Goal: Transaction & Acquisition: Purchase product/service

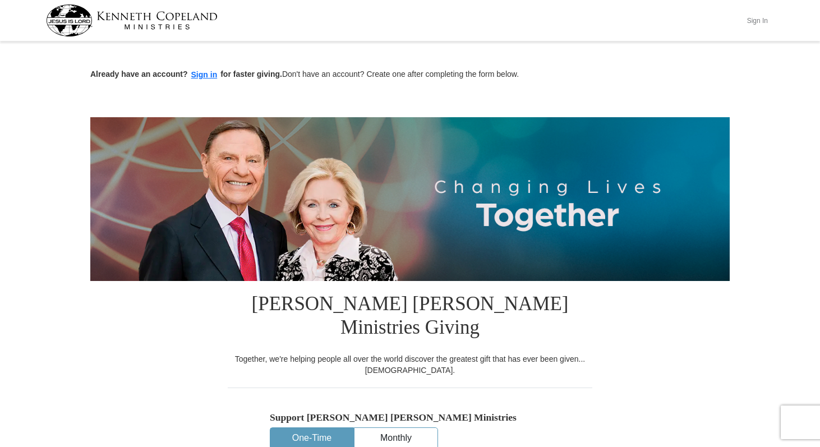
click at [759, 22] on button "Sign In" at bounding box center [757, 20] width 34 height 17
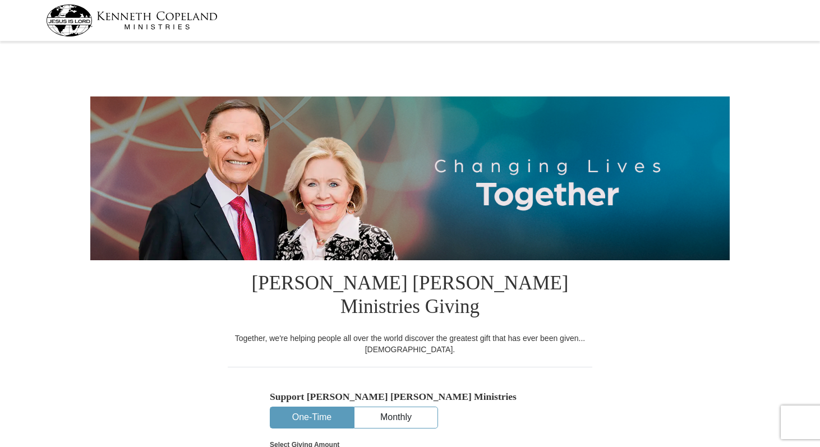
select select "NJ"
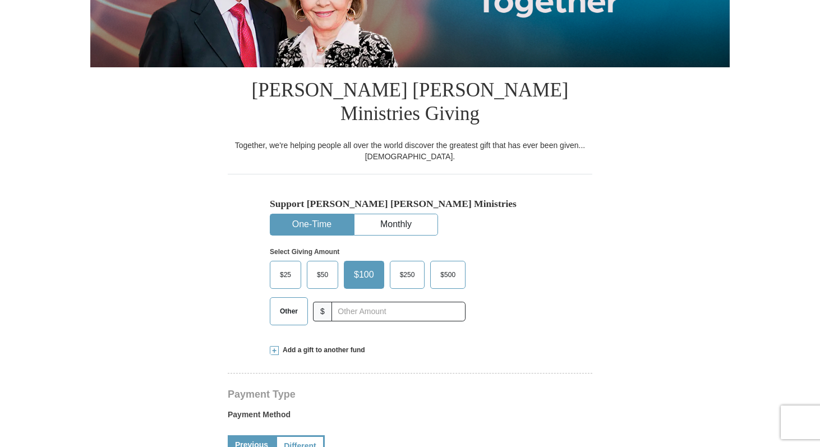
scroll to position [202, 0]
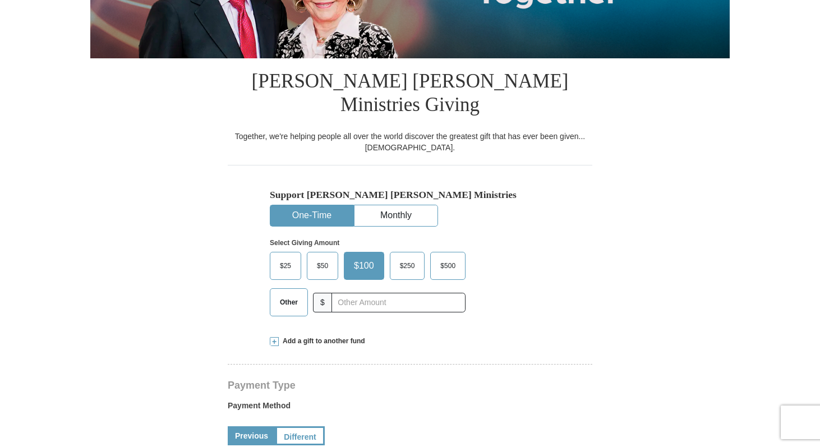
click at [298, 294] on span "Other" at bounding box center [288, 302] width 29 height 17
click at [0, 0] on input "Other" at bounding box center [0, 0] width 0 height 0
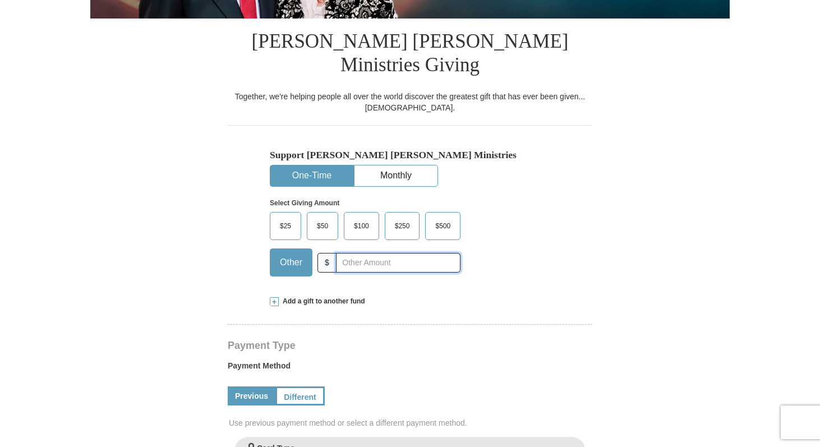
scroll to position [239, 0]
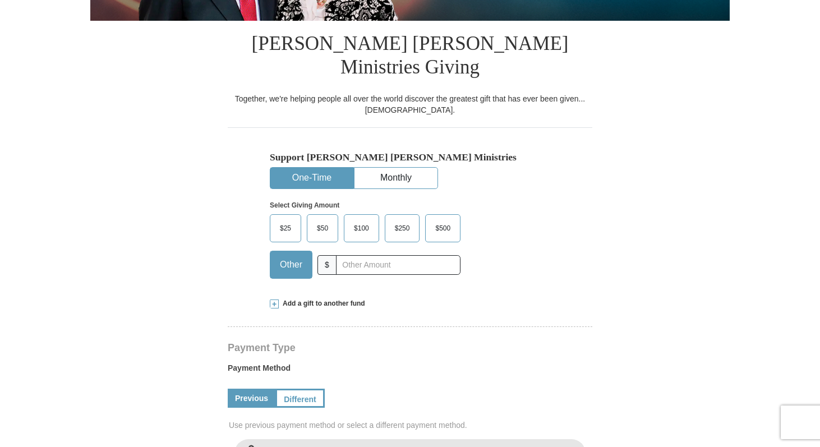
click at [307, 299] on span "Add a gift to another fund" at bounding box center [322, 304] width 86 height 10
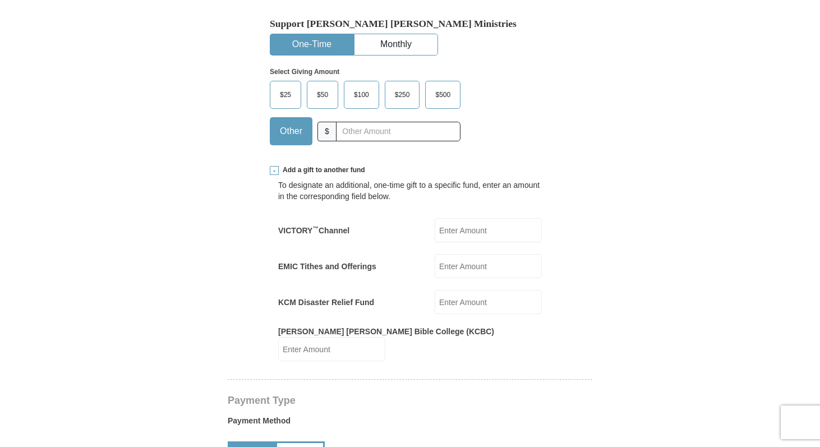
scroll to position [377, 0]
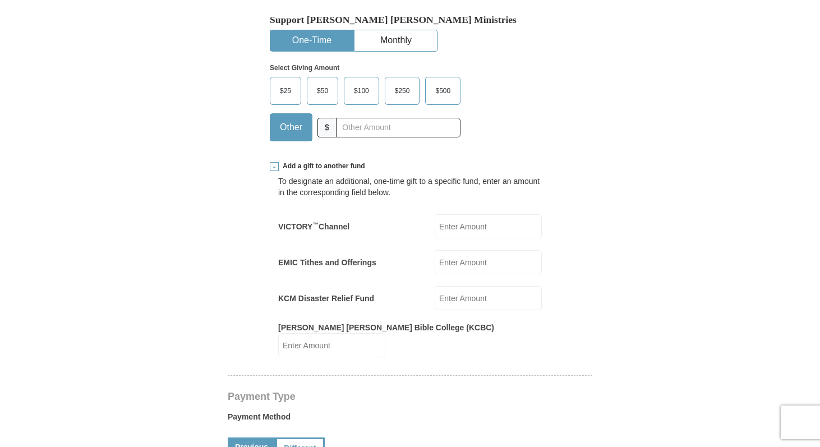
click at [488, 250] on input "EMIC Tithes and Offerings" at bounding box center [488, 262] width 107 height 24
type input "30"
click at [616, 257] on form "Kenneth Copeland Ministries Giving Together, we're helping people all over the …" at bounding box center [409, 389] width 639 height 1443
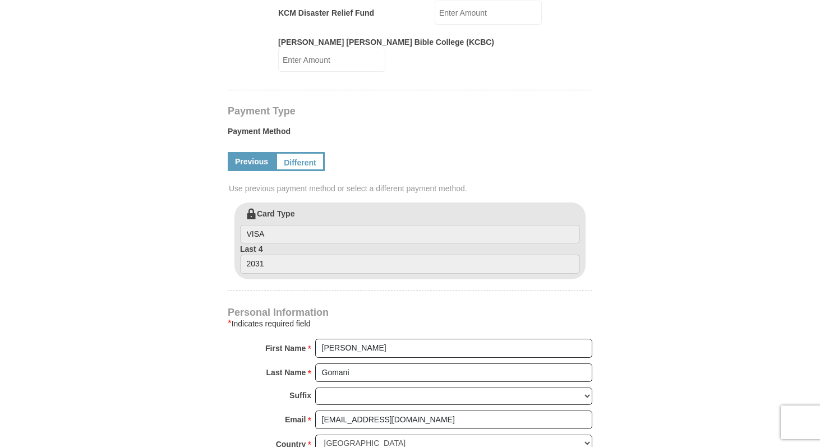
scroll to position [664, 0]
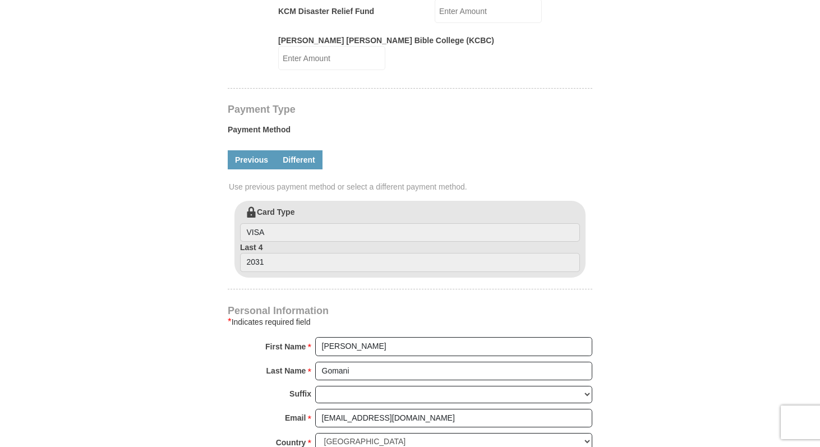
click at [302, 150] on link "Different" at bounding box center [298, 159] width 47 height 19
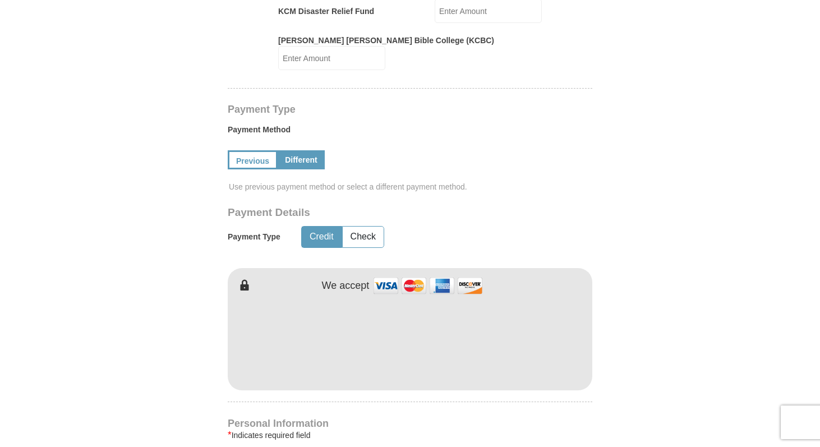
click at [630, 294] on form "Kenneth Copeland Ministries Giving Together, we're helping people all over the …" at bounding box center [409, 159] width 639 height 1556
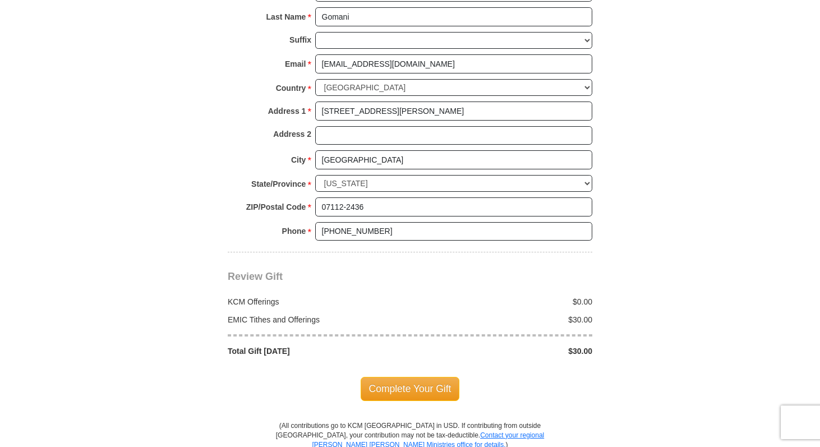
scroll to position [1135, 0]
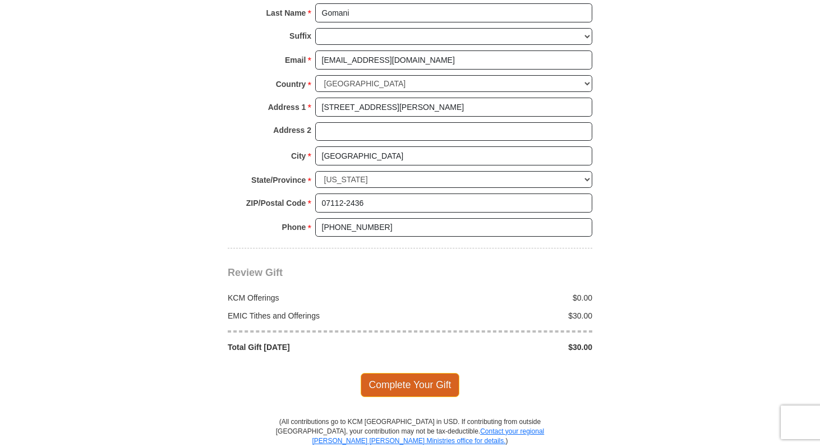
click at [394, 373] on span "Complete Your Gift" at bounding box center [410, 385] width 99 height 24
